Goal: Task Accomplishment & Management: Use online tool/utility

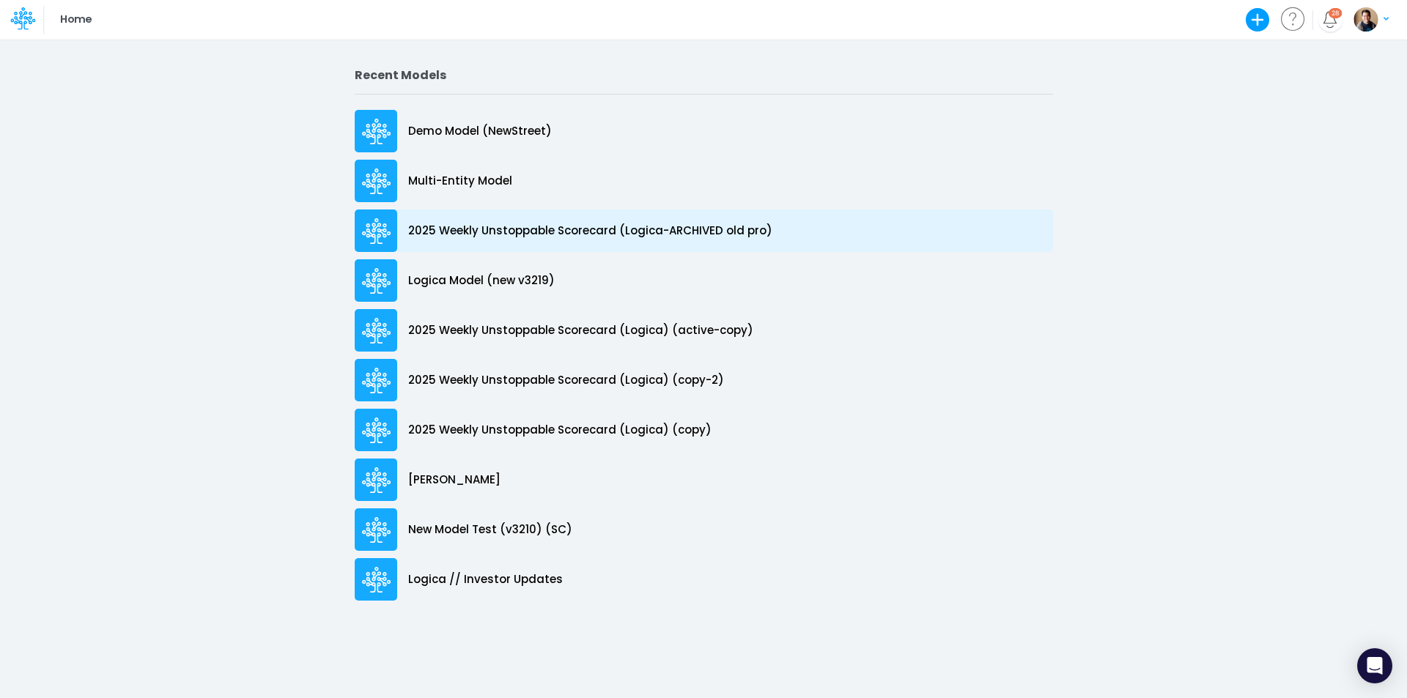
click at [597, 232] on p "2025 Weekly Unstoppable Scorecard (Logica-ARCHIVED old pro)" at bounding box center [590, 231] width 364 height 17
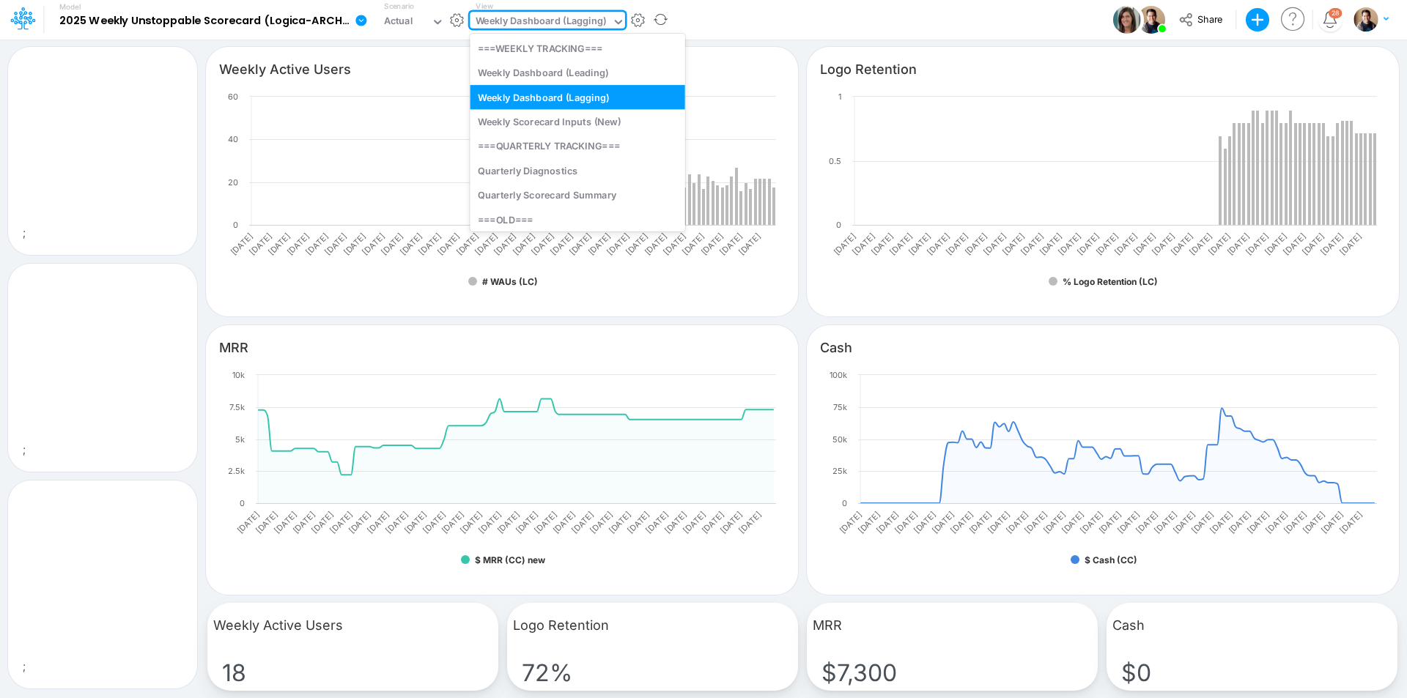
click at [543, 20] on div "Weekly Dashboard (Lagging)" at bounding box center [541, 22] width 131 height 17
type input "inp"
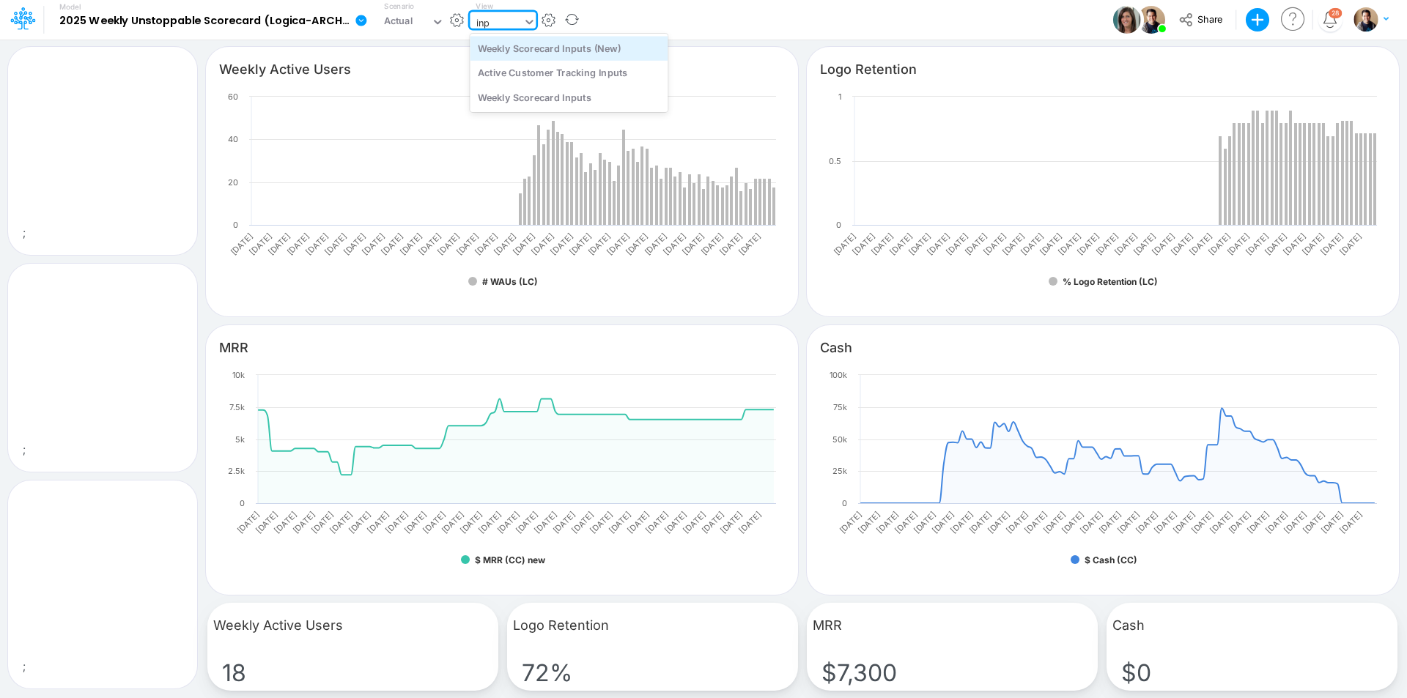
click at [600, 56] on div "Weekly Scorecard Inputs (New)" at bounding box center [569, 48] width 198 height 24
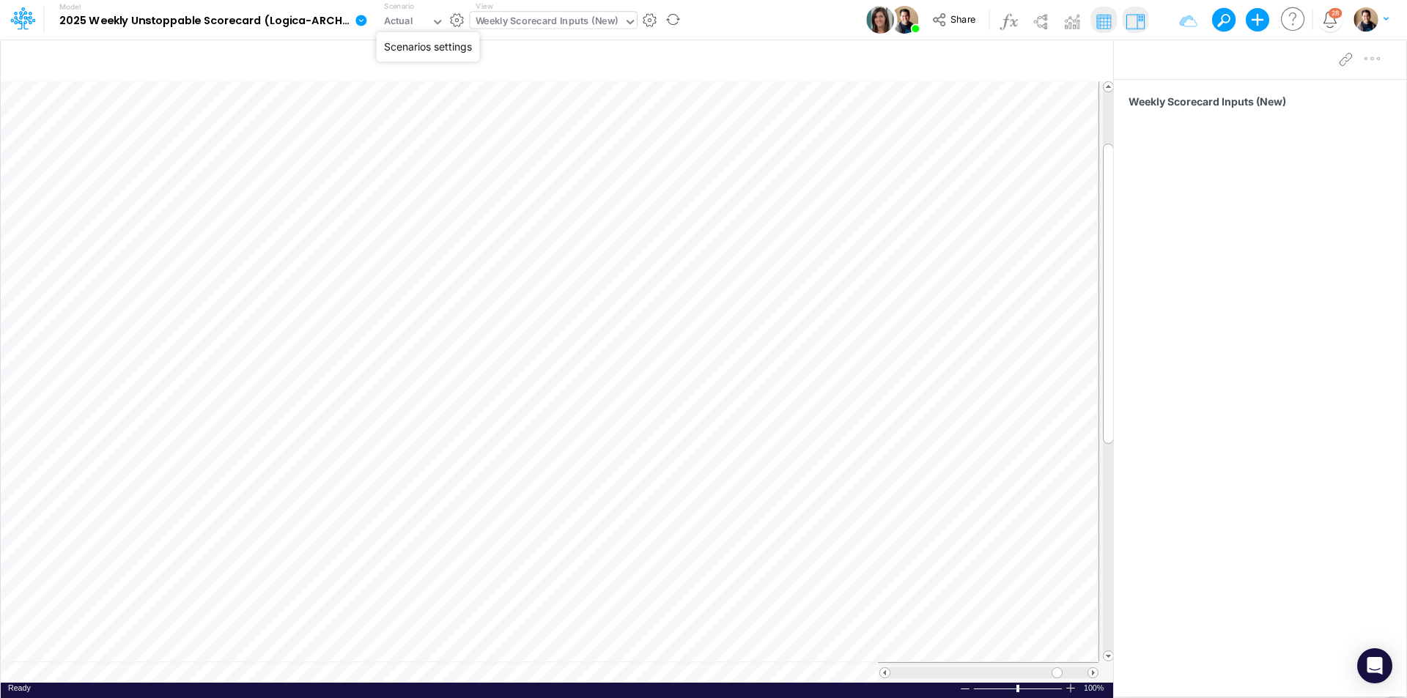
click at [454, 22] on button "button" at bounding box center [457, 19] width 15 height 15
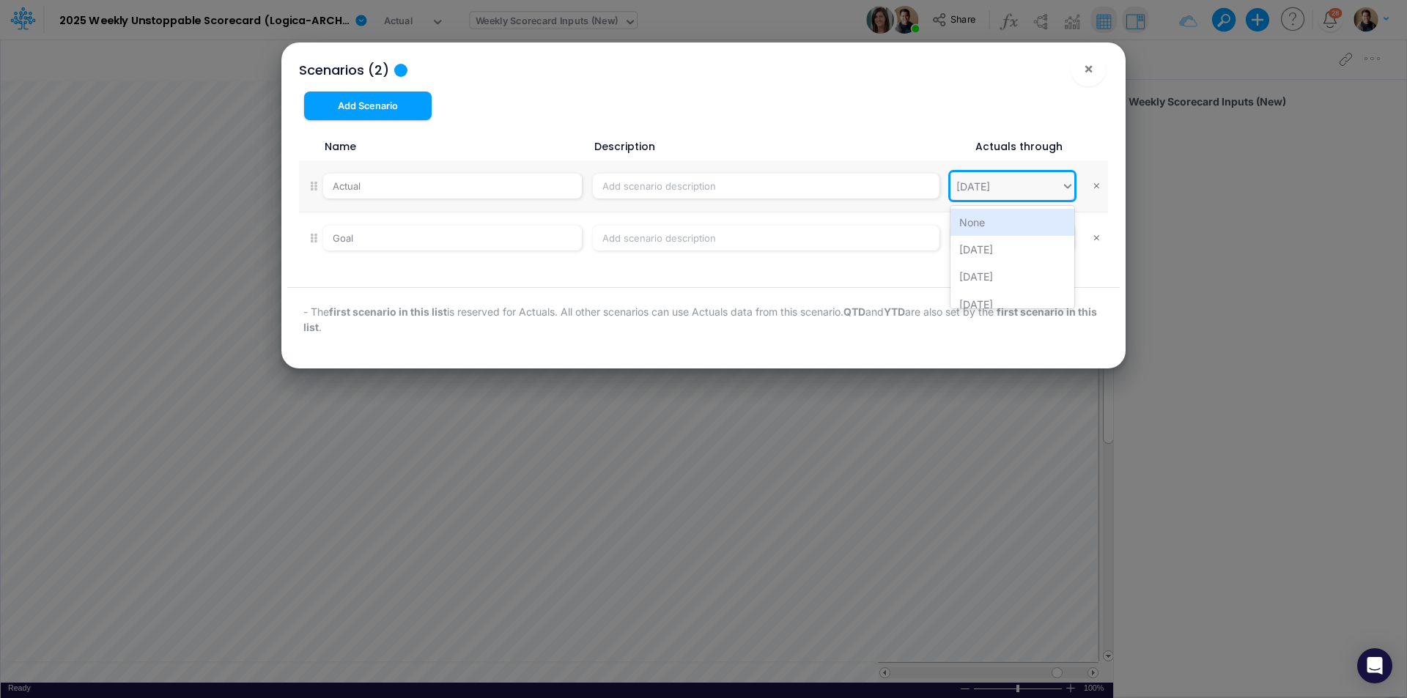
click at [1035, 193] on div "[DATE]" at bounding box center [1005, 186] width 111 height 24
type input "09/"
click at [1011, 273] on div "[DATE]" at bounding box center [1012, 267] width 124 height 27
click at [1088, 67] on span "×" at bounding box center [1089, 68] width 10 height 18
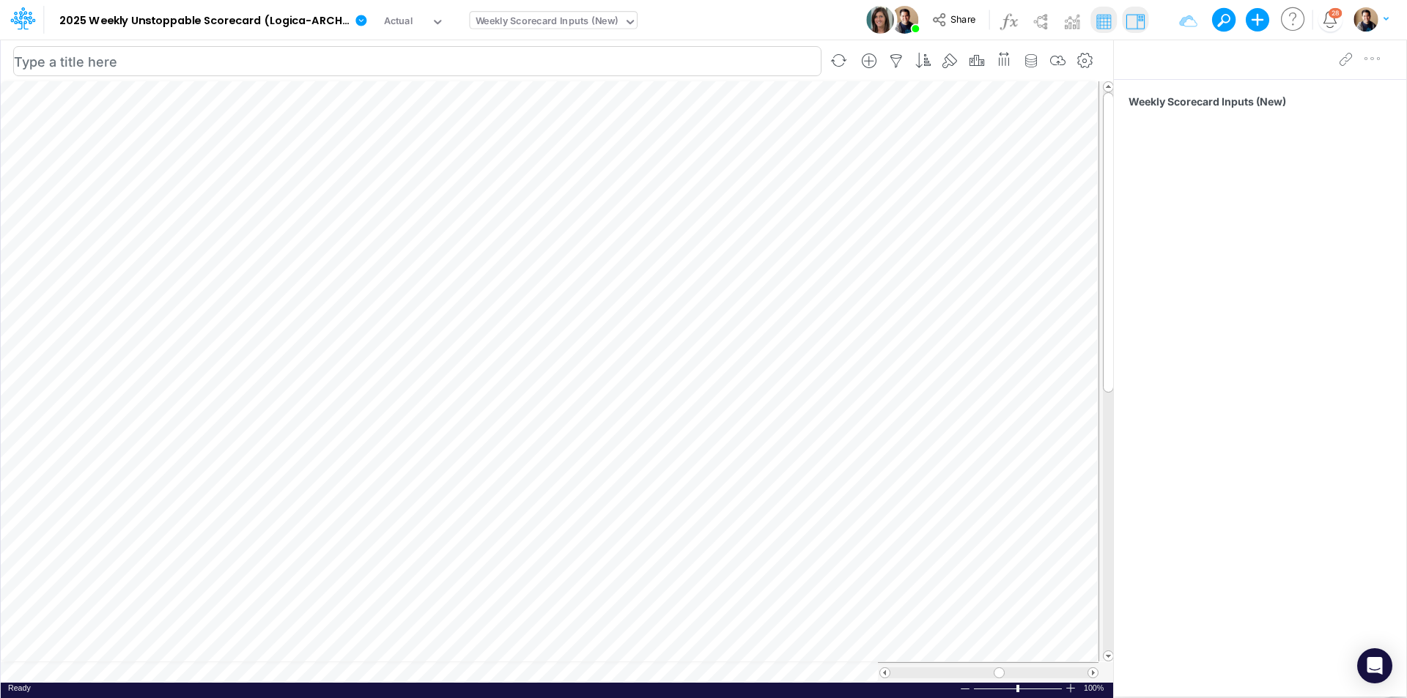
scroll to position [7, 1]
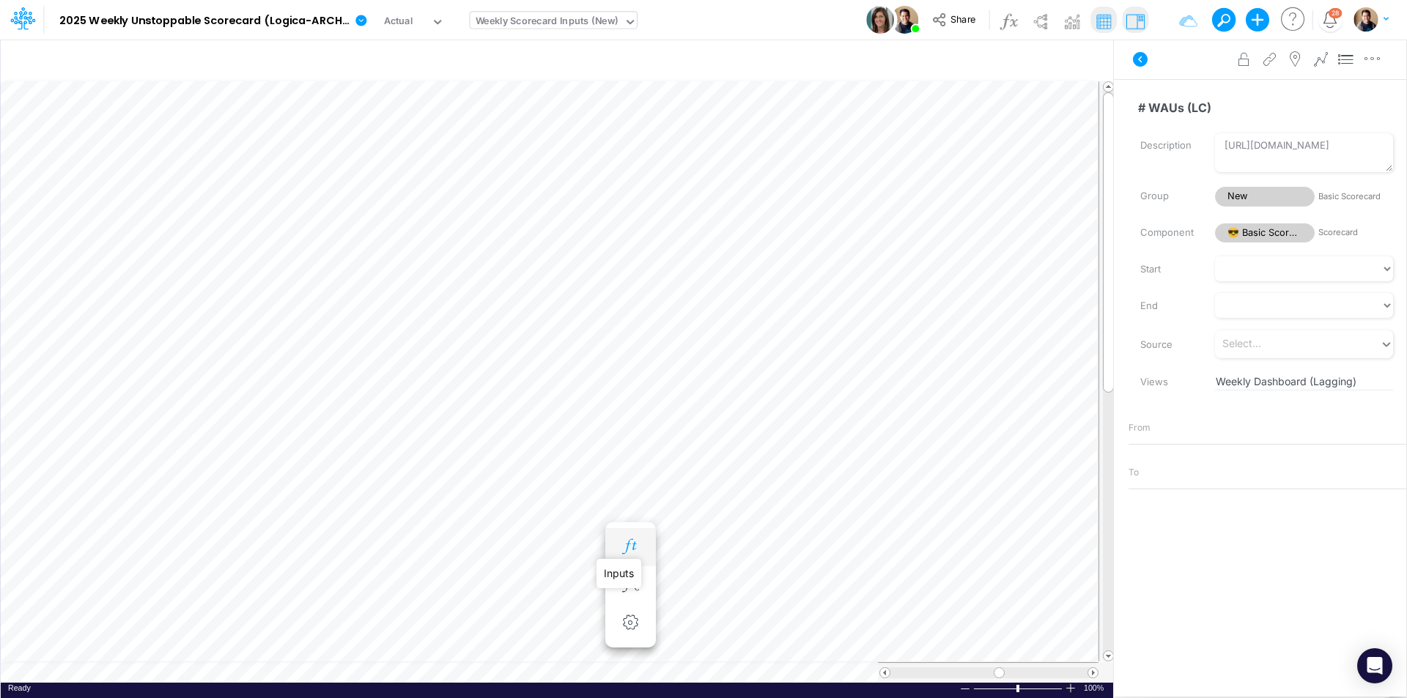
click at [626, 542] on icon "button" at bounding box center [630, 546] width 22 height 15
click at [627, 581] on icon "button" at bounding box center [630, 584] width 22 height 15
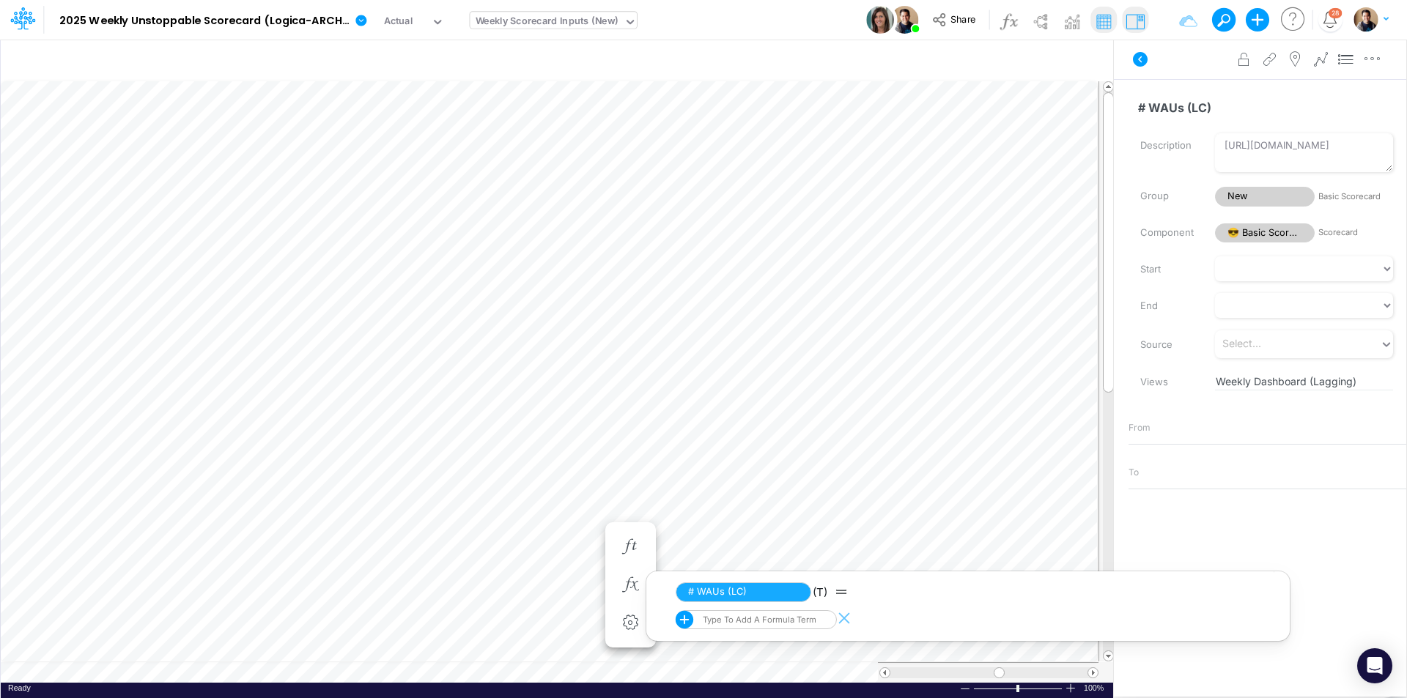
scroll to position [7, 1]
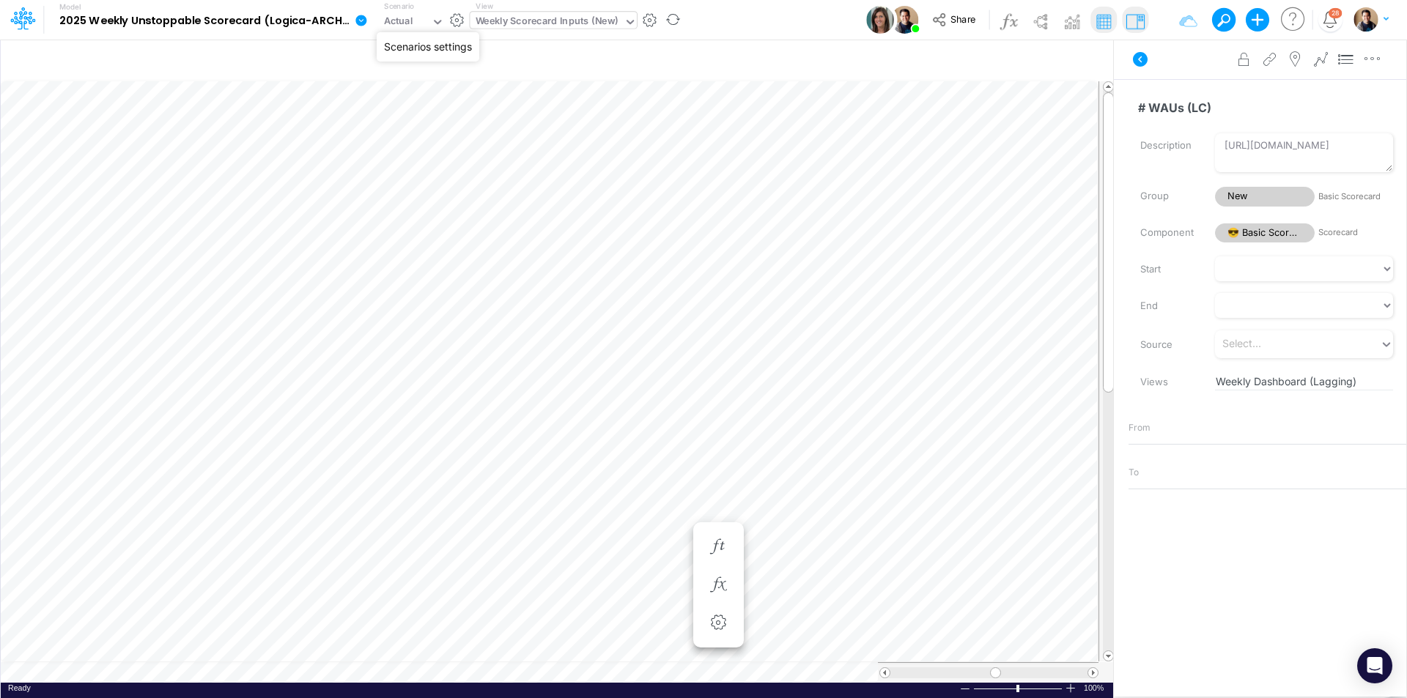
click at [459, 18] on button "button" at bounding box center [457, 19] width 15 height 15
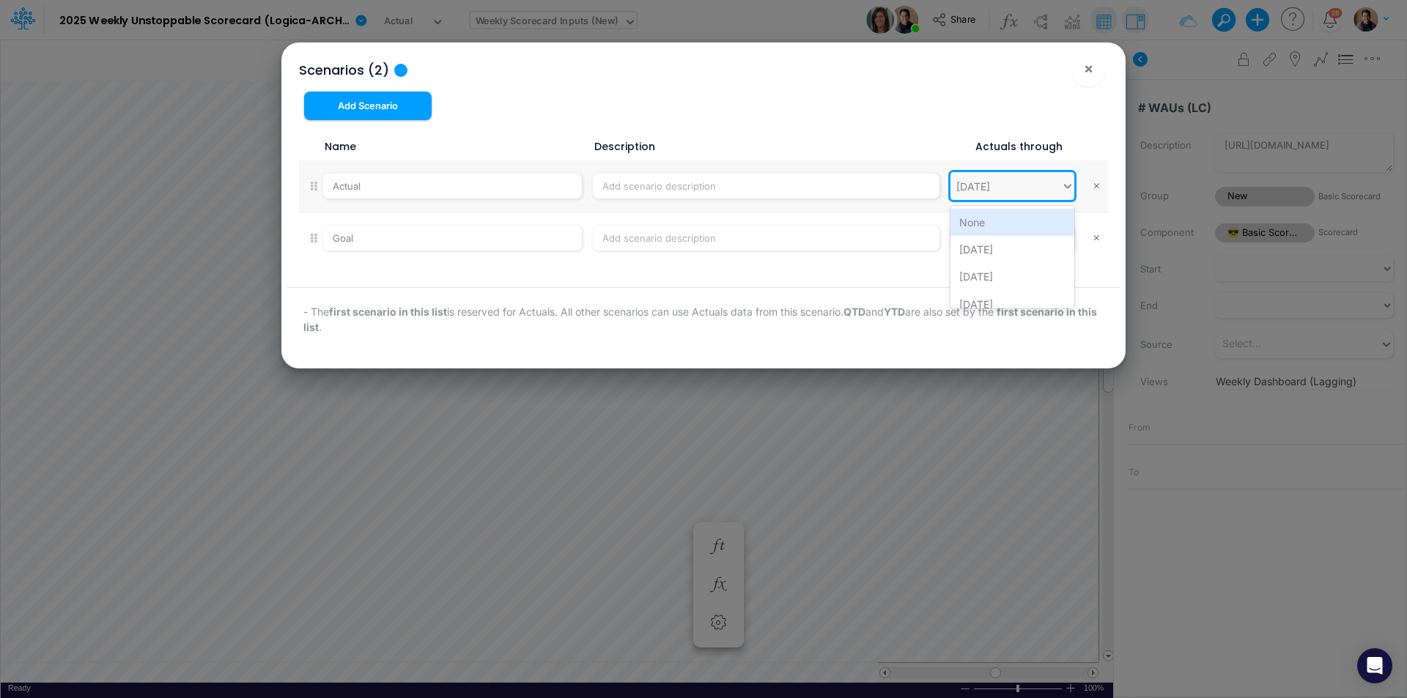
click at [990, 186] on div "[DATE]" at bounding box center [973, 186] width 34 height 15
type input "09/"
click at [1022, 269] on div "[DATE]" at bounding box center [1012, 264] width 124 height 27
click at [1095, 78] on button "×" at bounding box center [1088, 68] width 35 height 35
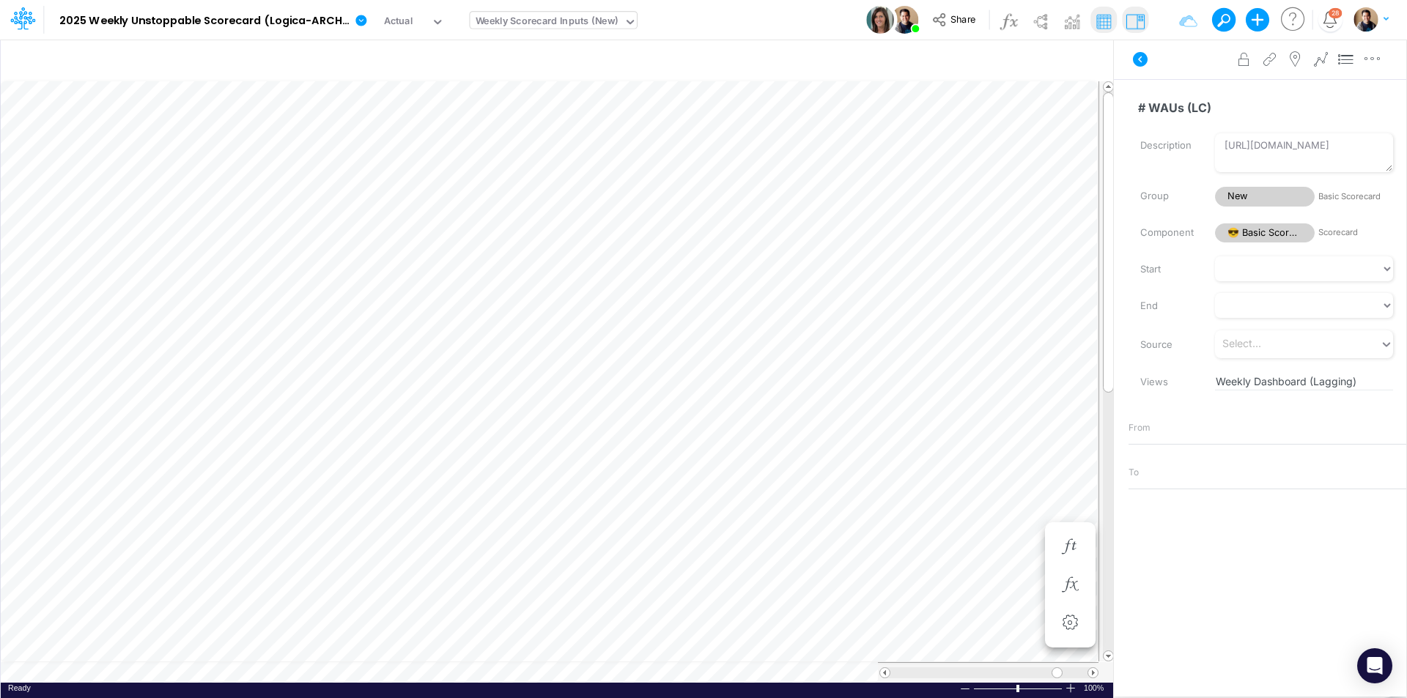
scroll to position [7, 1]
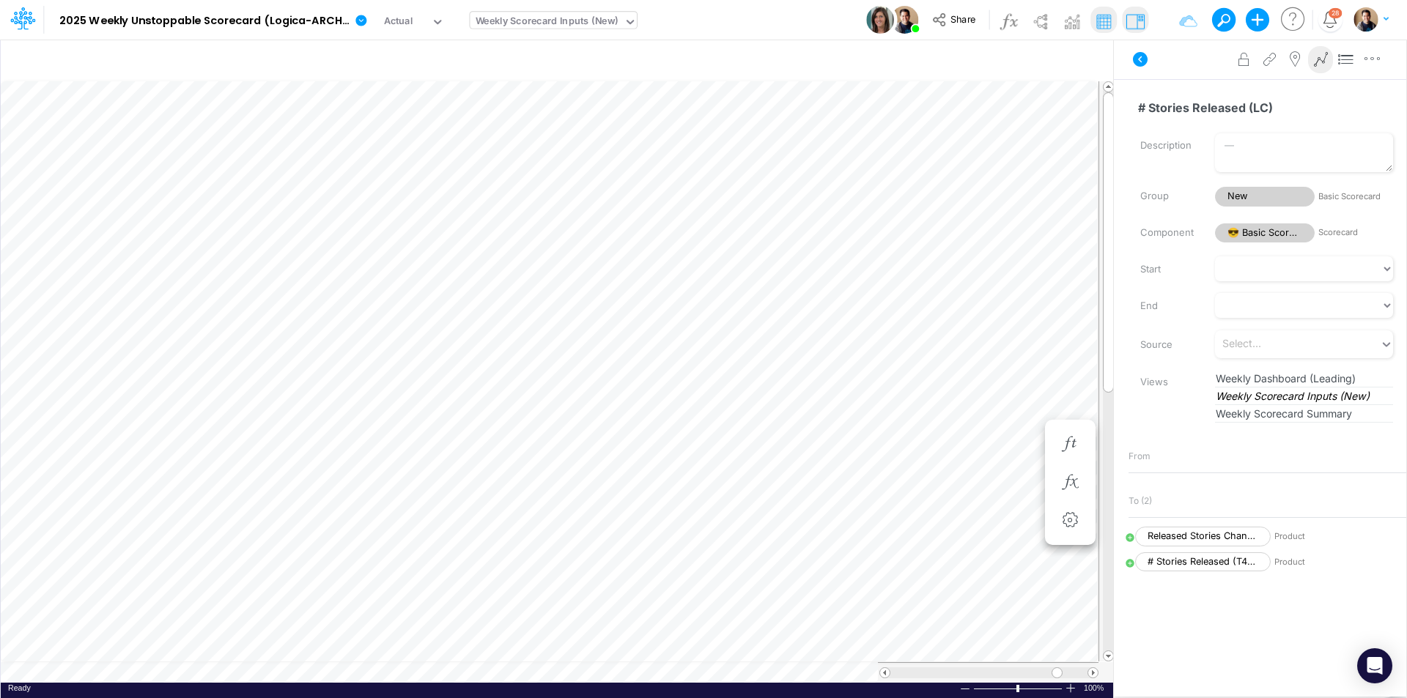
scroll to position [7, 1]
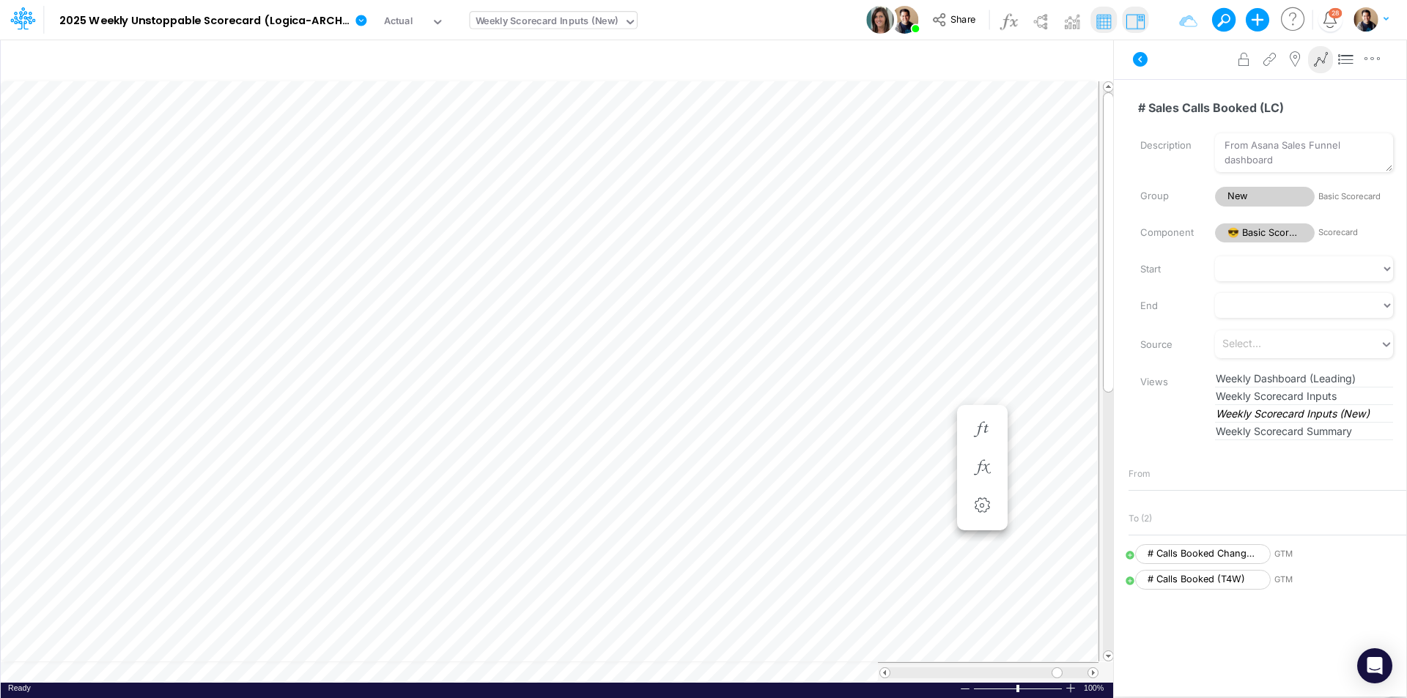
scroll to position [7, 1]
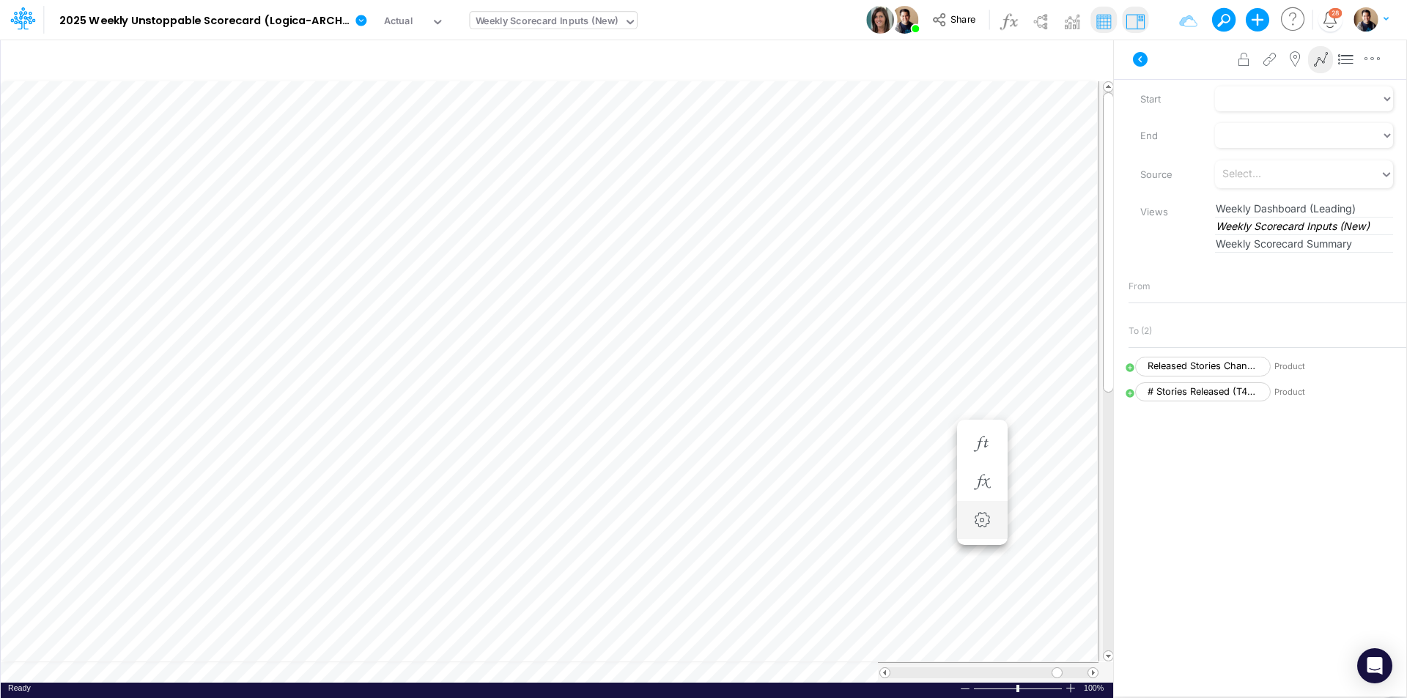
scroll to position [7, 1]
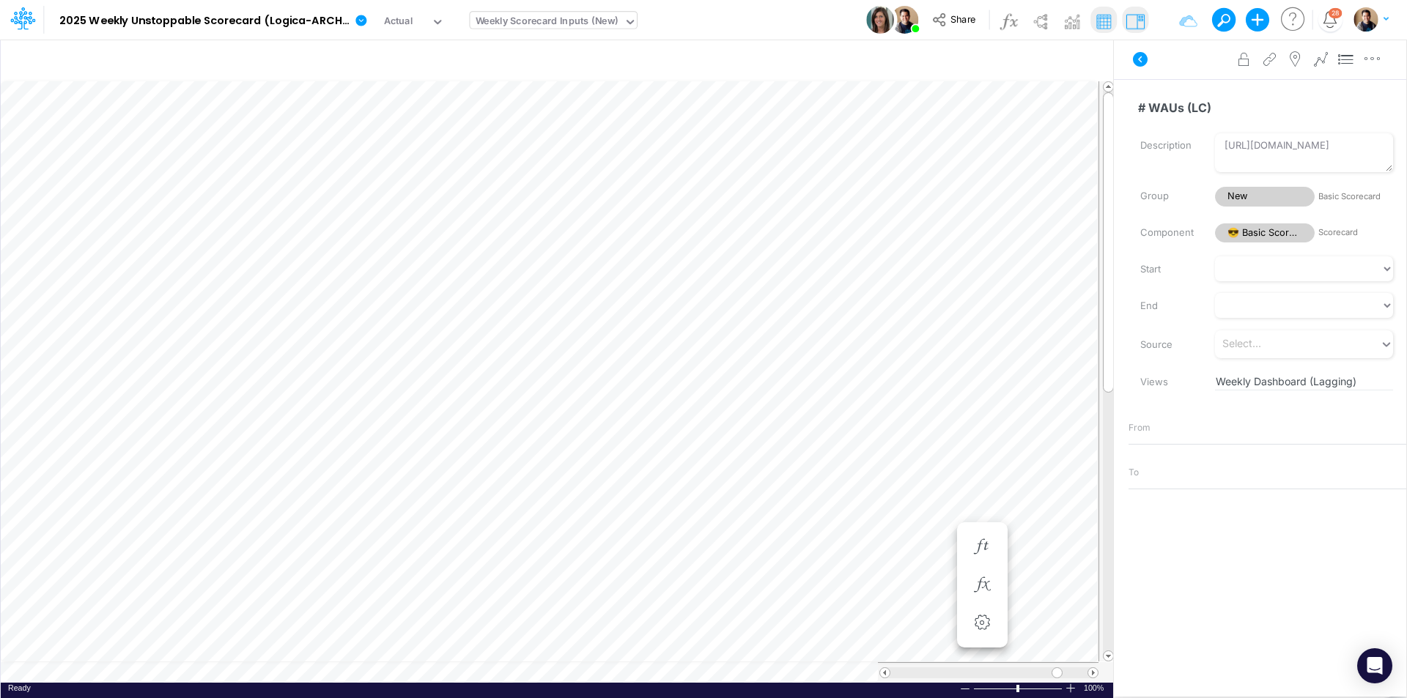
scroll to position [7, 1]
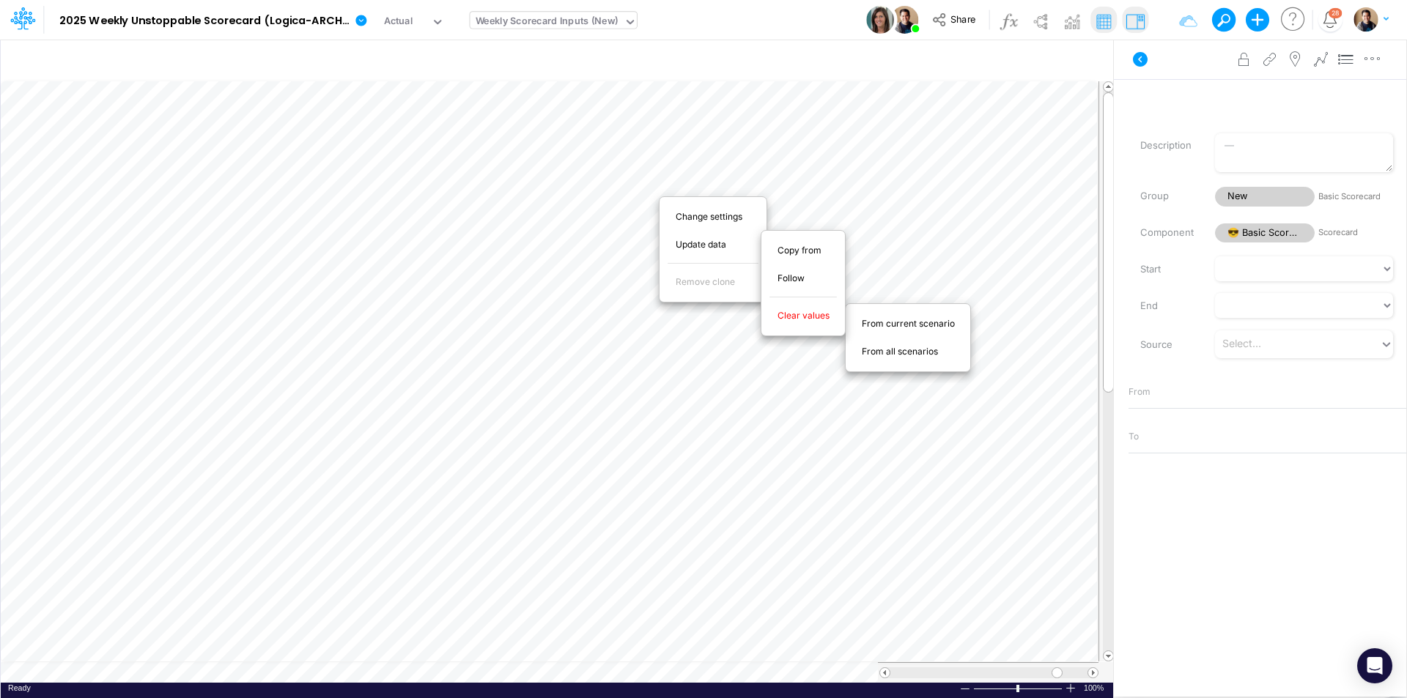
click at [864, 317] on span "From current scenario" at bounding box center [917, 323] width 110 height 13
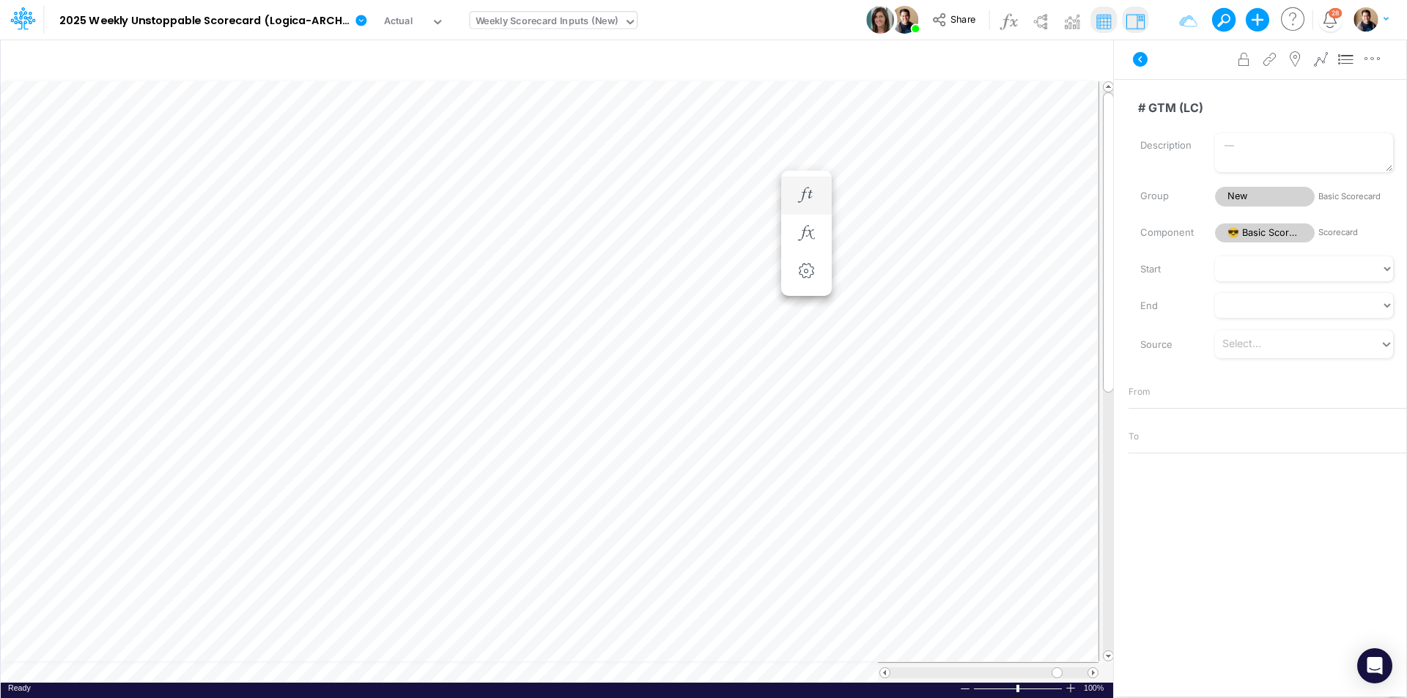
scroll to position [7, 1]
